Goal: Transaction & Acquisition: Purchase product/service

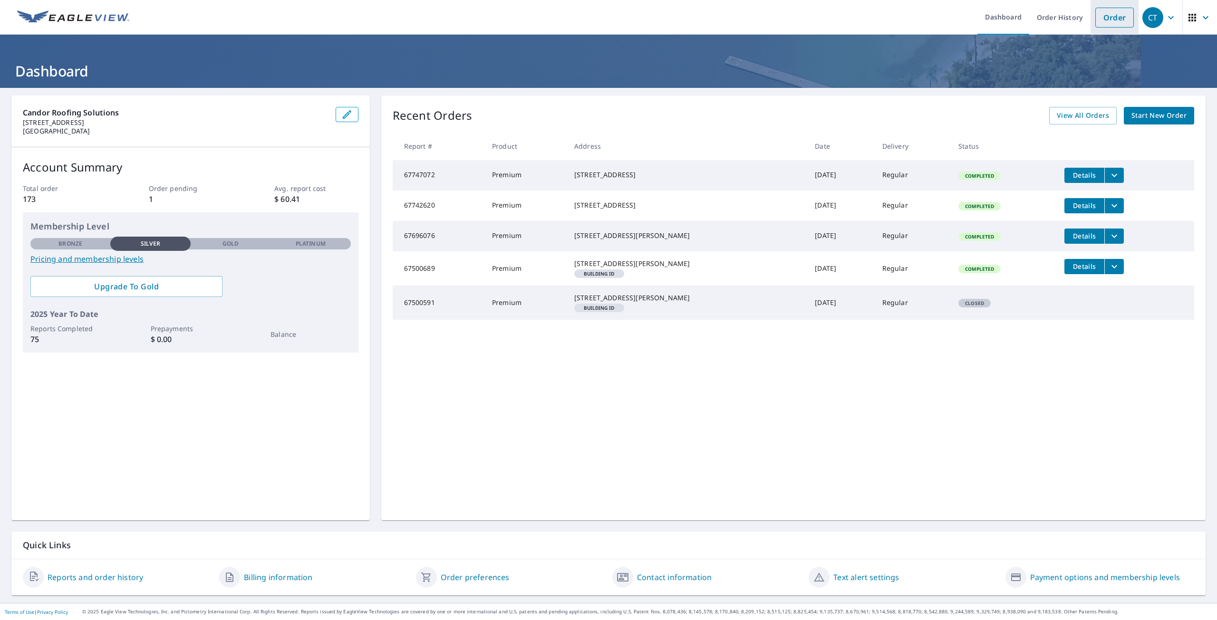
click at [1099, 18] on link "Order" at bounding box center [1114, 18] width 39 height 20
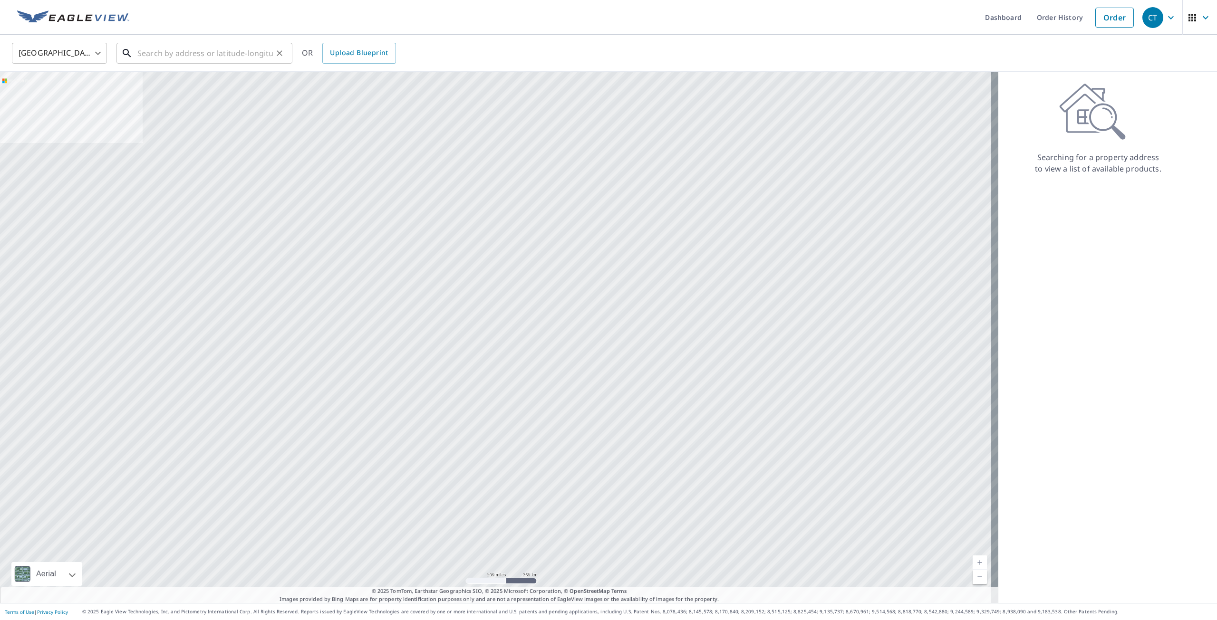
click at [183, 56] on input "text" at bounding box center [204, 53] width 135 height 27
paste input "[STREET_ADDRESS]"
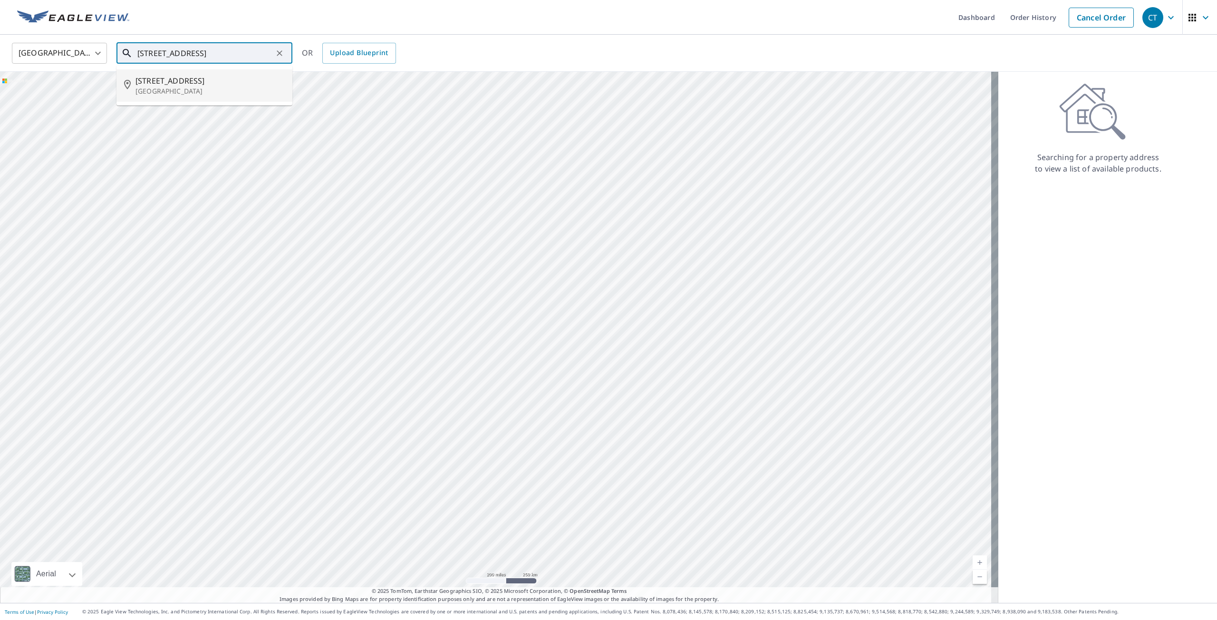
click at [193, 82] on span "[STREET_ADDRESS]" at bounding box center [209, 80] width 149 height 11
type input "[STREET_ADDRESS]"
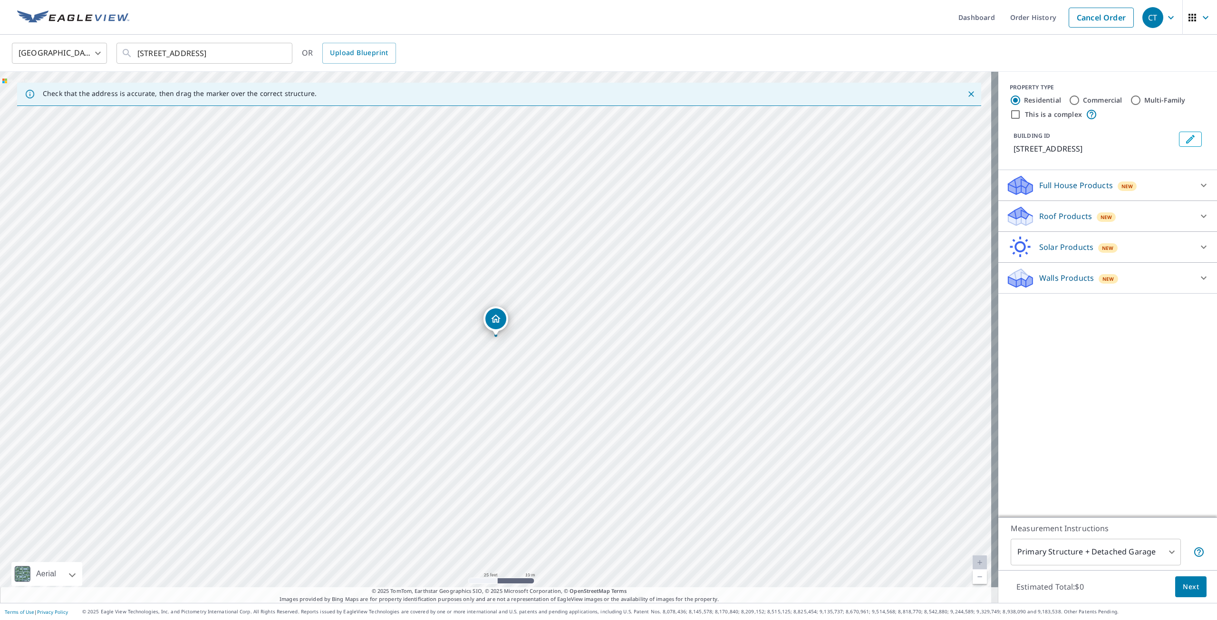
click at [1055, 219] on p "Roof Products" at bounding box center [1065, 216] width 53 height 11
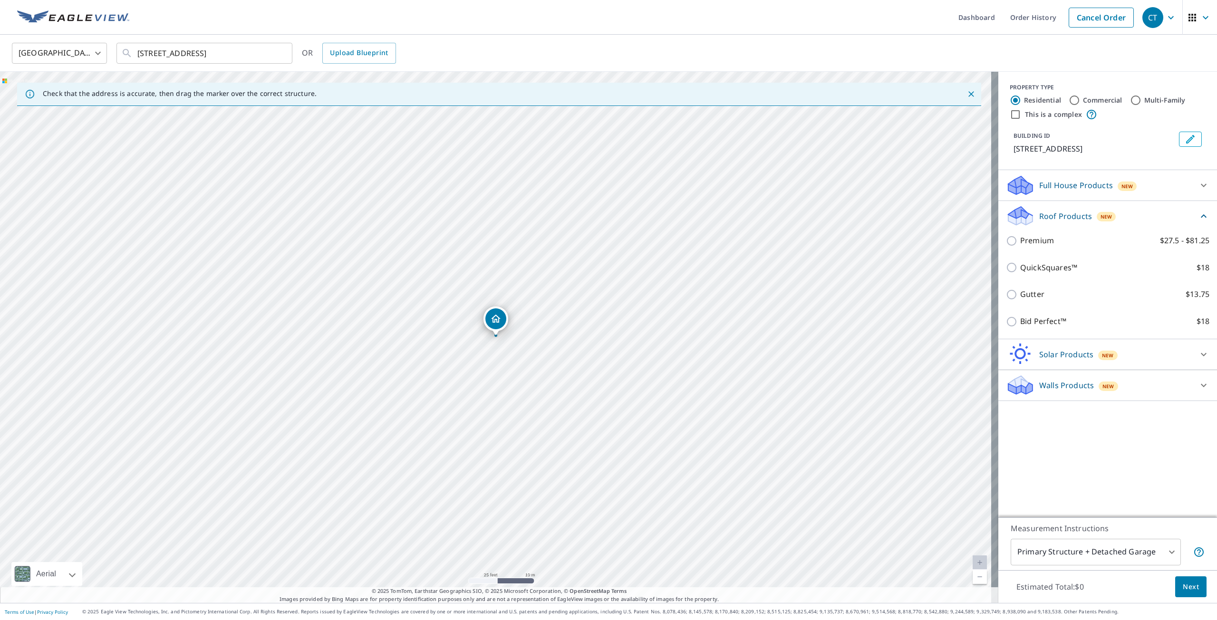
click at [1006, 249] on div "Premium $27.5 - $81.25" at bounding box center [1107, 240] width 203 height 27
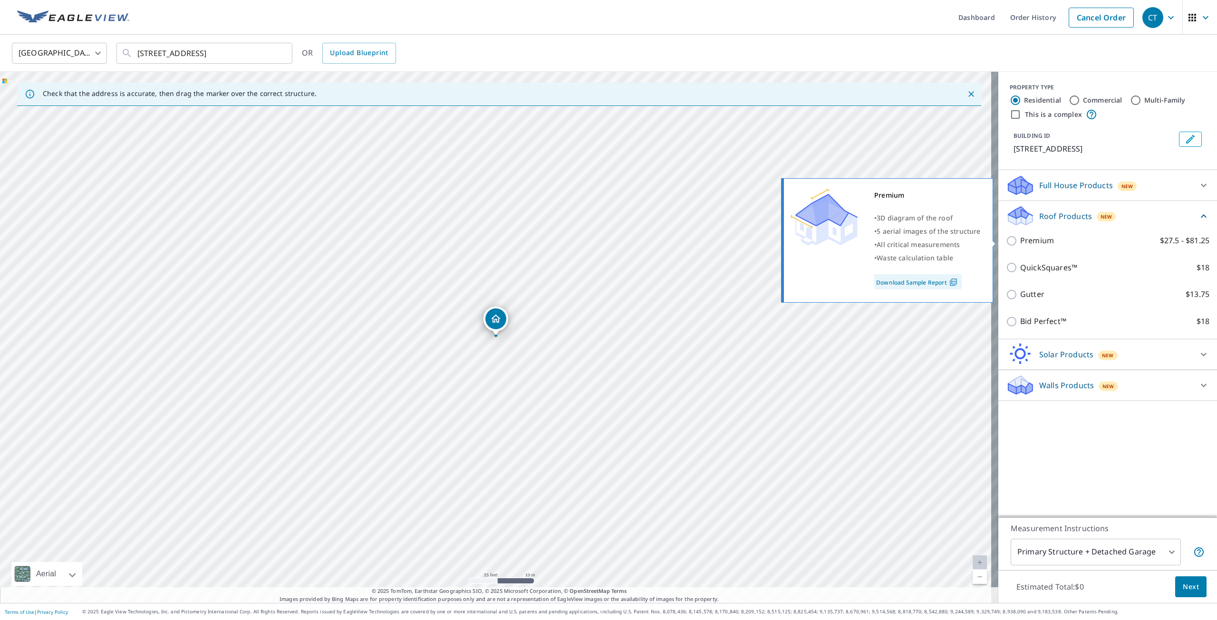
click at [1006, 243] on input "Premium $27.5 - $81.25" at bounding box center [1013, 240] width 14 height 11
checkbox input "true"
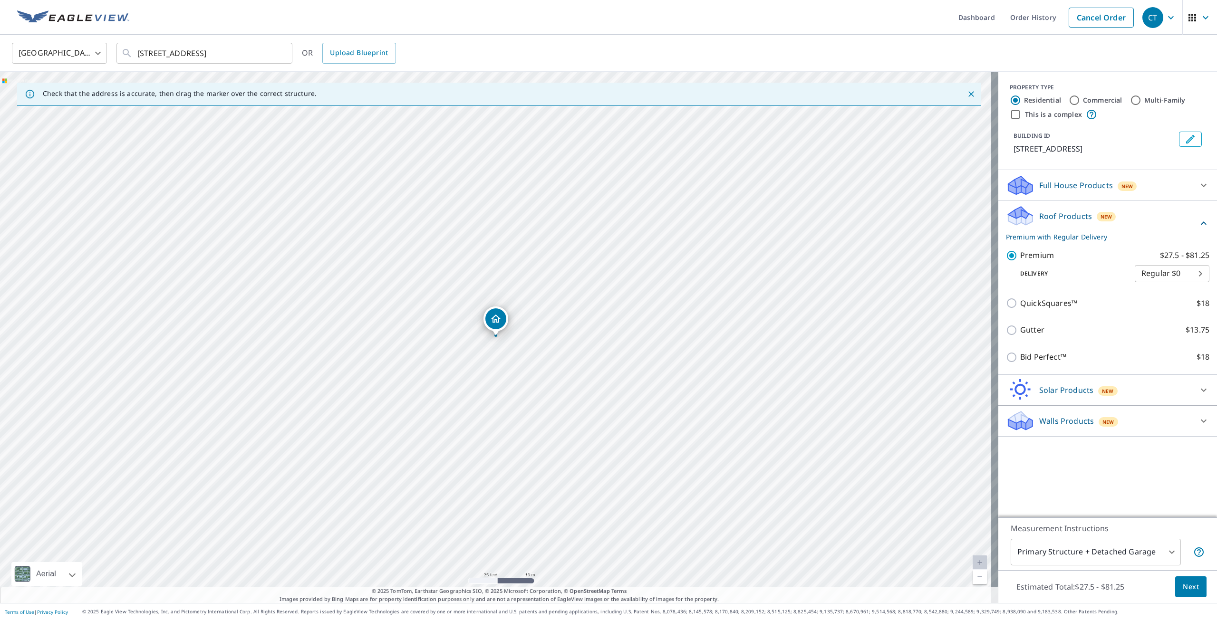
click at [1187, 588] on span "Next" at bounding box center [1191, 587] width 16 height 12
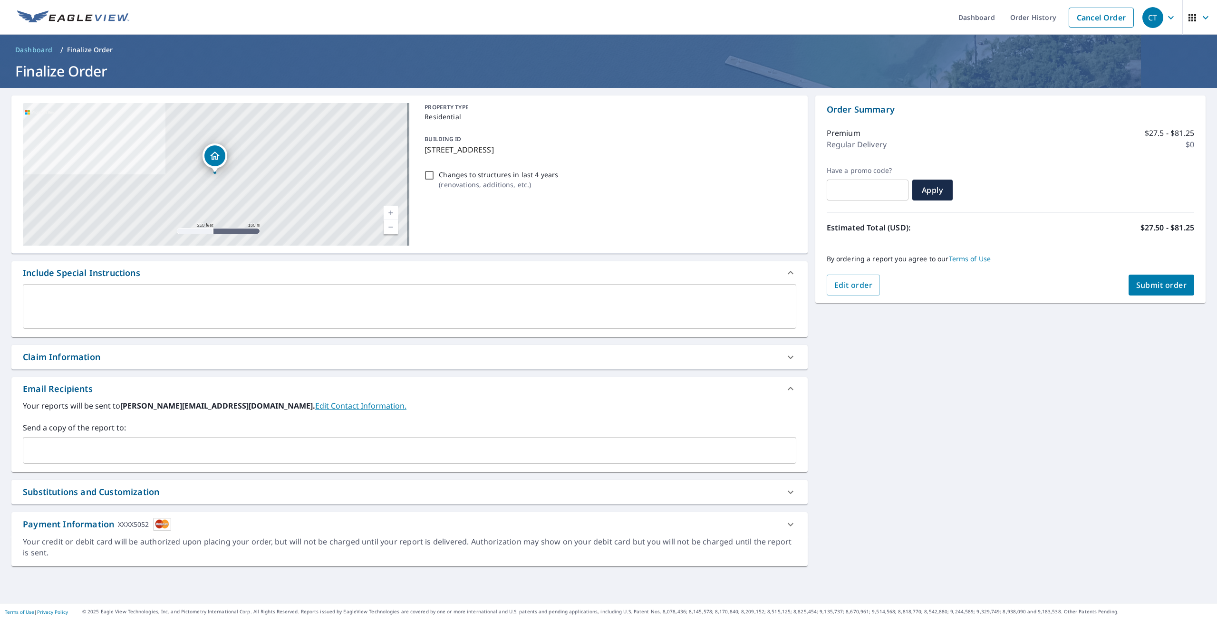
click at [1158, 290] on button "Submit order" at bounding box center [1161, 285] width 66 height 21
